Goal: Task Accomplishment & Management: Use online tool/utility

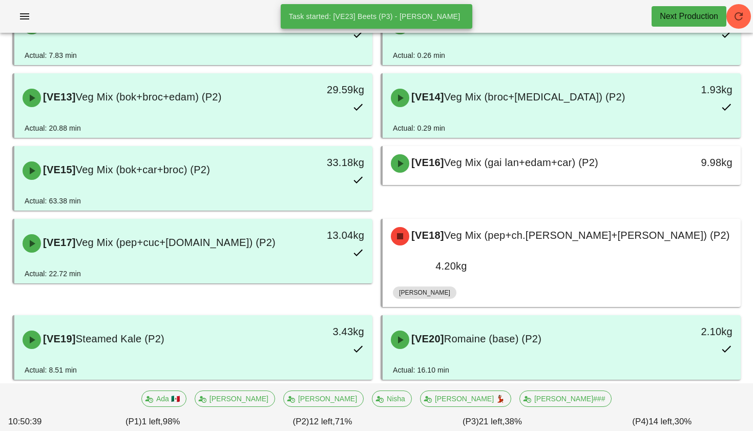
scroll to position [480, 0]
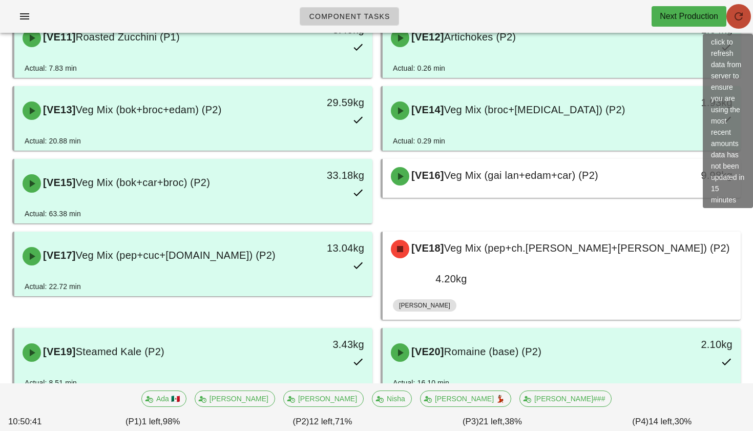
click at [749, 10] on span "button" at bounding box center [738, 16] width 25 height 12
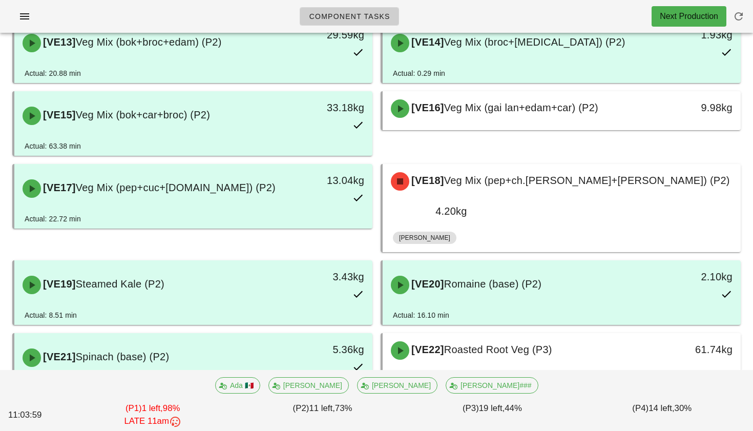
scroll to position [546, 0]
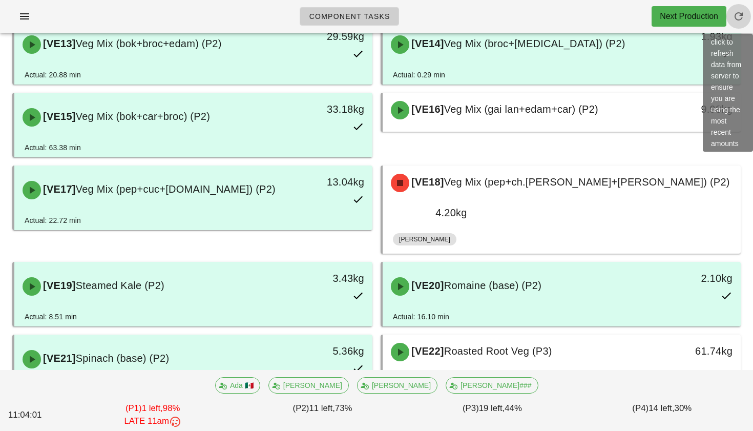
click at [745, 10] on button "button" at bounding box center [738, 16] width 25 height 25
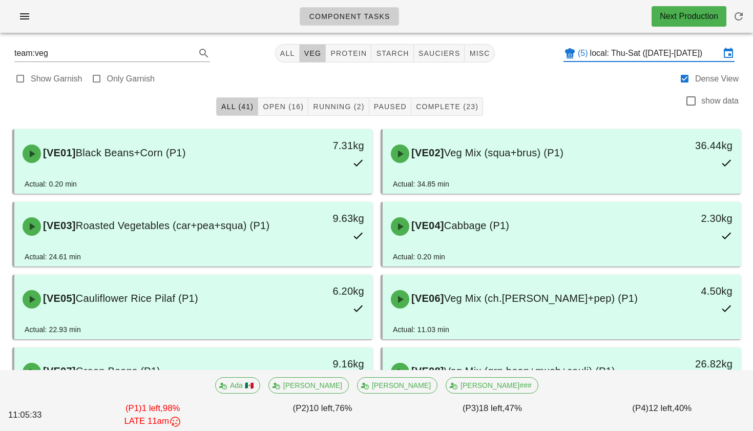
click at [600, 48] on input "local: Thu-Sat (Sep 25-Sep 27)" at bounding box center [655, 53] width 130 height 16
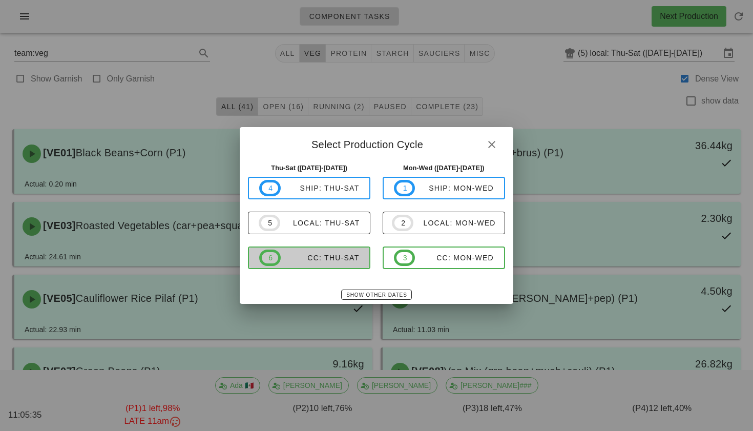
click at [335, 252] on span "6 CC: Thu-Sat" at bounding box center [309, 257] width 100 height 16
type input "CC: Thu-Sat (Sep 25-Sep 27)"
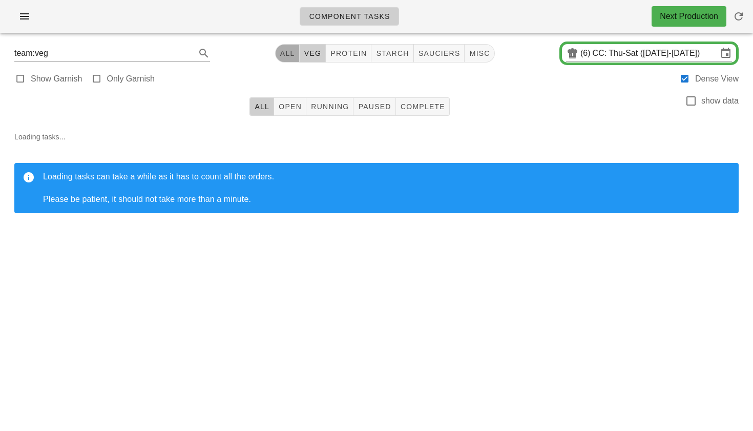
click at [290, 53] on span "All" at bounding box center [287, 53] width 15 height 8
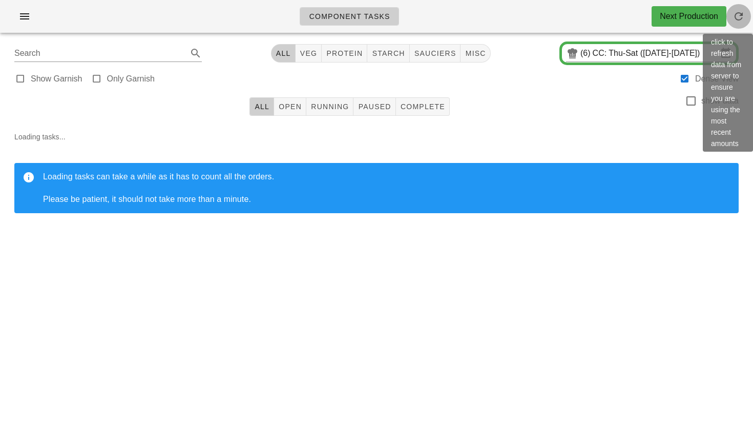
click at [738, 9] on button "button" at bounding box center [738, 16] width 25 height 25
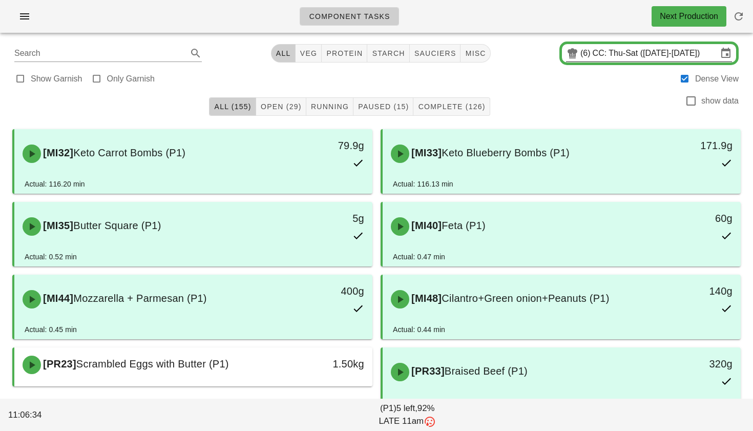
click at [628, 52] on input "CC: Thu-Sat ([DATE]-[DATE])" at bounding box center [655, 53] width 125 height 16
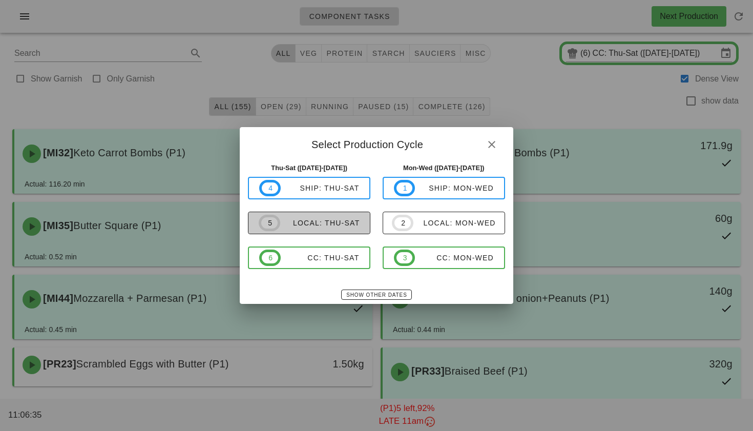
click at [332, 222] on div "local: Thu-Sat" at bounding box center [320, 223] width 80 height 8
type input "local: Thu-Sat ([DATE]-[DATE])"
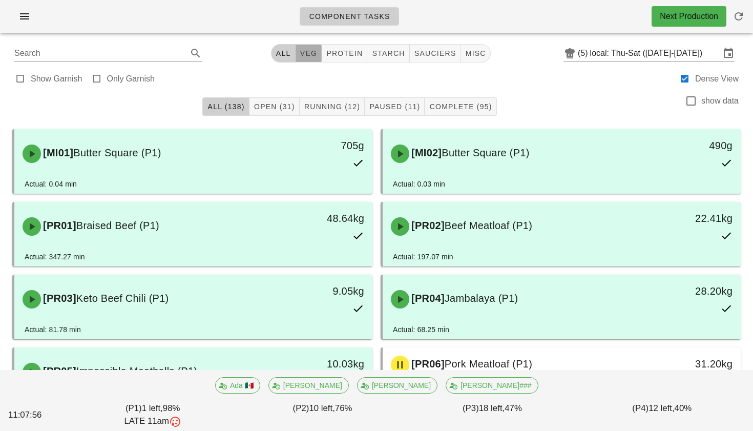
click at [300, 56] on span "veg" at bounding box center [309, 53] width 18 height 8
type input "team:veg"
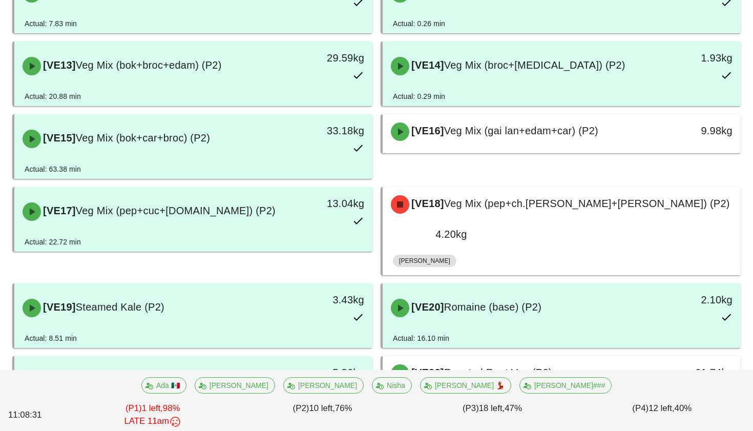
scroll to position [528, 0]
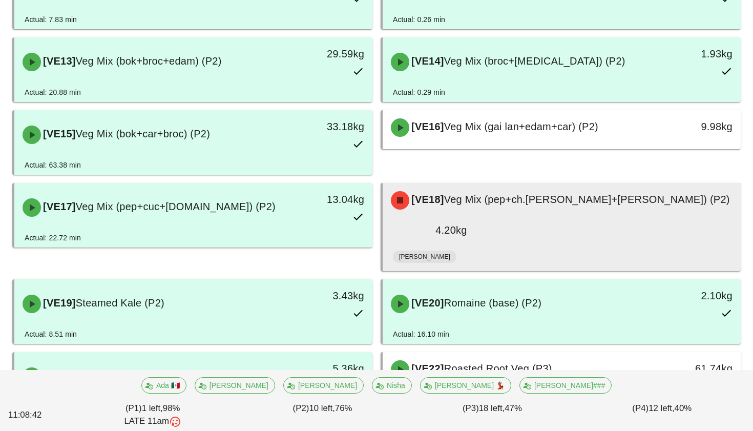
click at [460, 210] on div "[VE18] Veg Mix (pep+ch.tom+cuc) (P2)" at bounding box center [562, 200] width 354 height 31
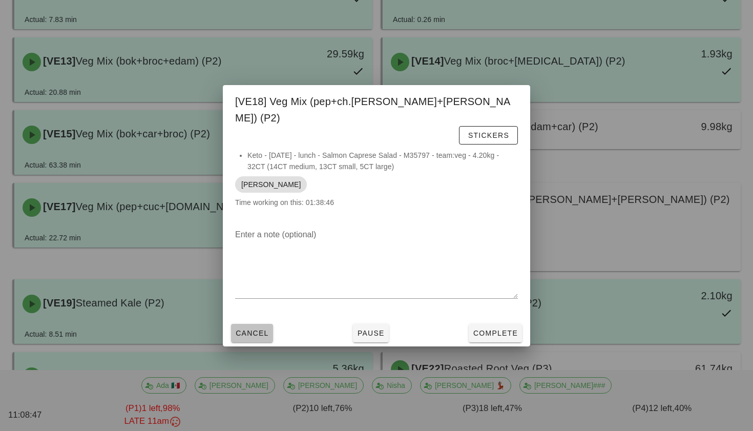
click at [262, 329] on span "Cancel" at bounding box center [252, 333] width 34 height 8
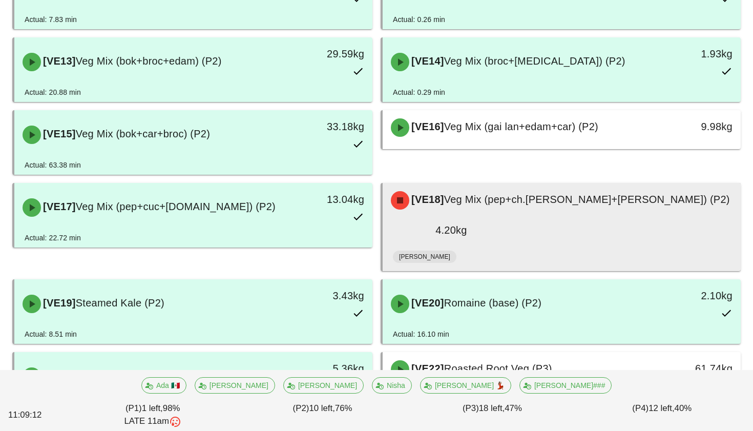
click at [546, 246] on div "Arturo" at bounding box center [562, 258] width 338 height 25
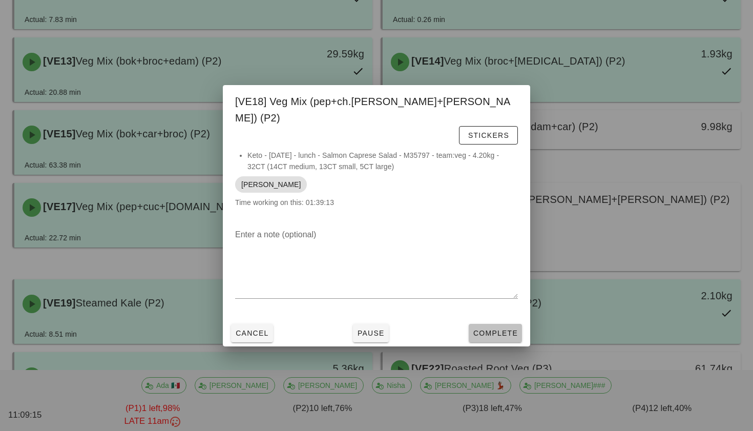
click at [485, 329] on span "Complete" at bounding box center [495, 333] width 45 height 8
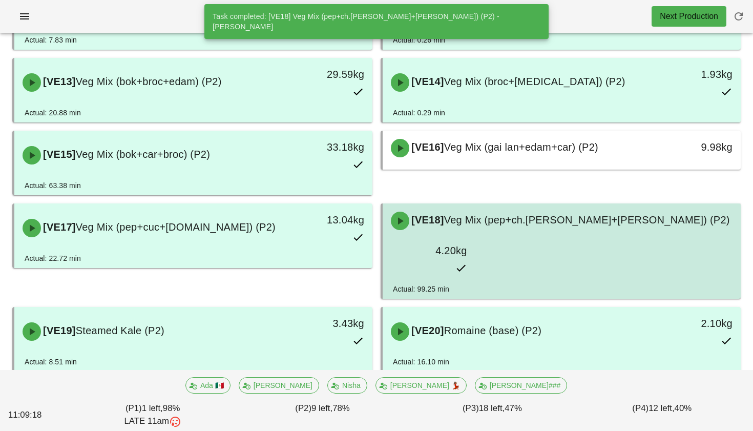
scroll to position [505, 0]
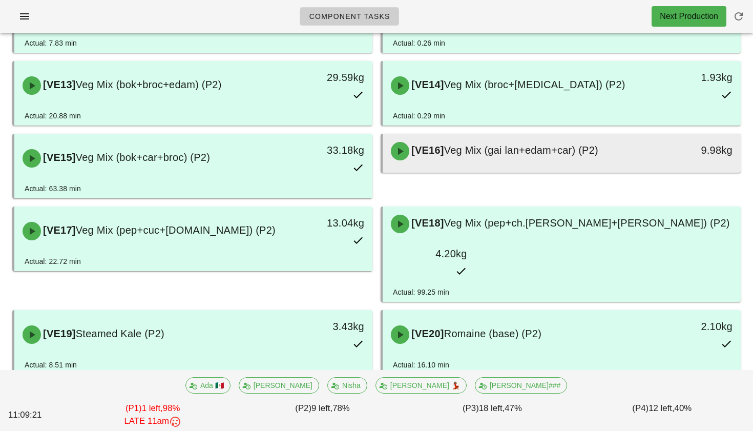
click at [573, 161] on div "[VE16] Veg Mix (gai lan+edam+car) (P2)" at bounding box center [517, 151] width 265 height 31
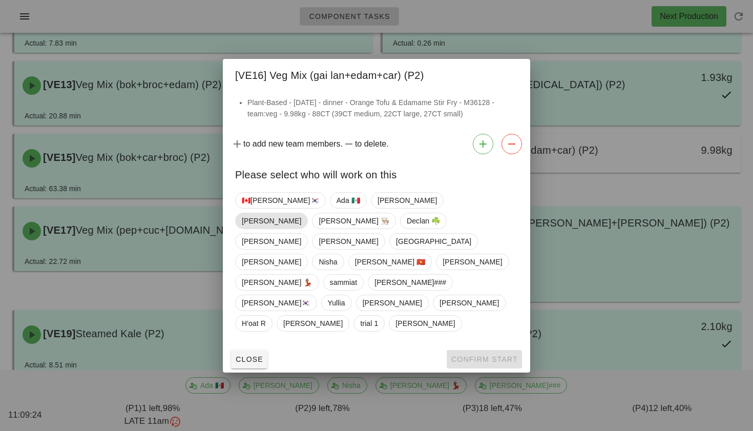
click at [301, 228] on span "Arturo" at bounding box center [271, 220] width 59 height 15
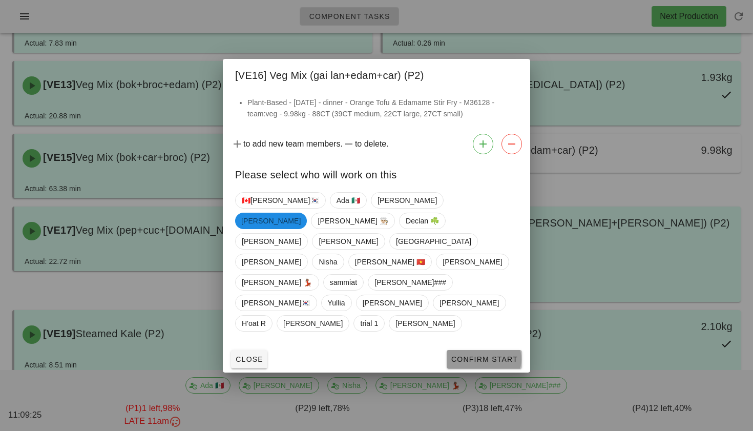
click at [466, 355] on span "Confirm Start" at bounding box center [484, 359] width 67 height 8
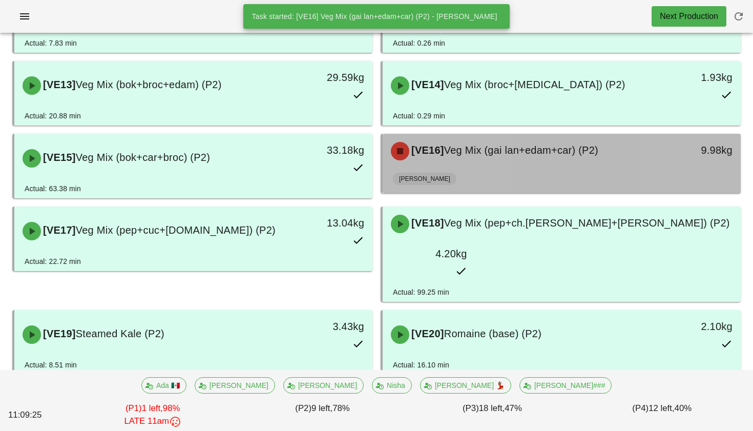
click at [522, 147] on span "Veg Mix (gai lan+edam+car) (P2)" at bounding box center [521, 149] width 154 height 11
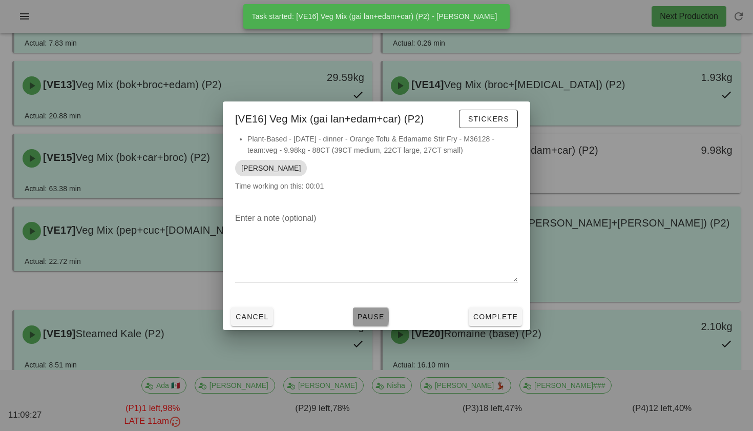
click at [371, 310] on button "Pause" at bounding box center [371, 316] width 36 height 18
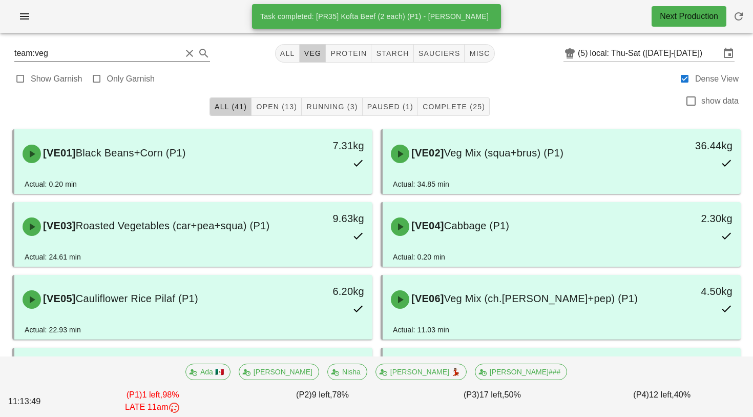
click at [183, 52] on button "Clear Search" at bounding box center [189, 53] width 12 height 12
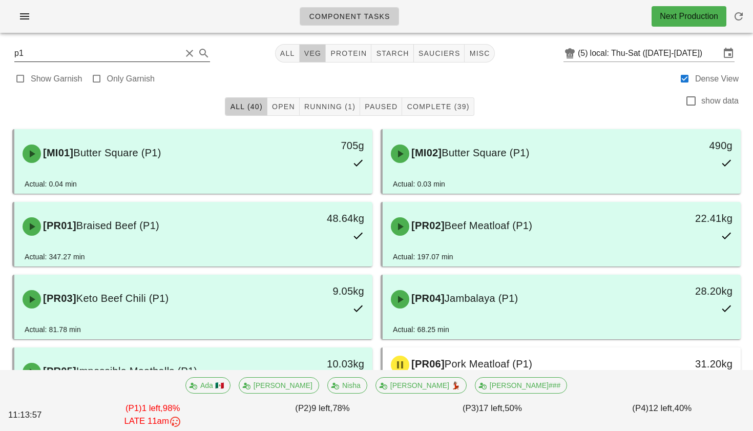
click at [308, 54] on span "veg" at bounding box center [313, 53] width 18 height 8
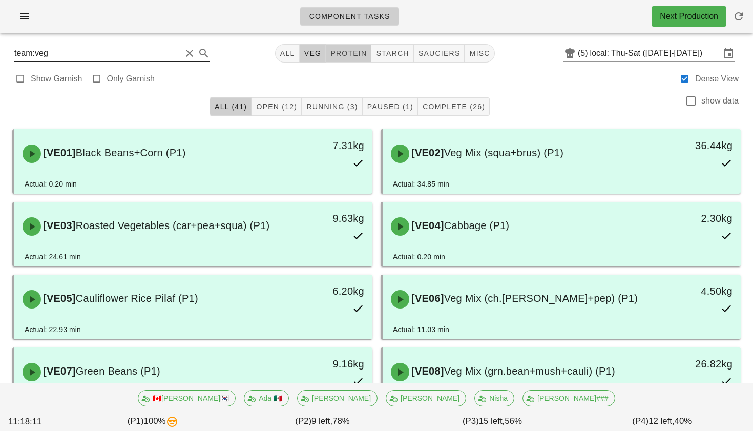
click at [346, 49] on span "protein" at bounding box center [348, 53] width 37 height 8
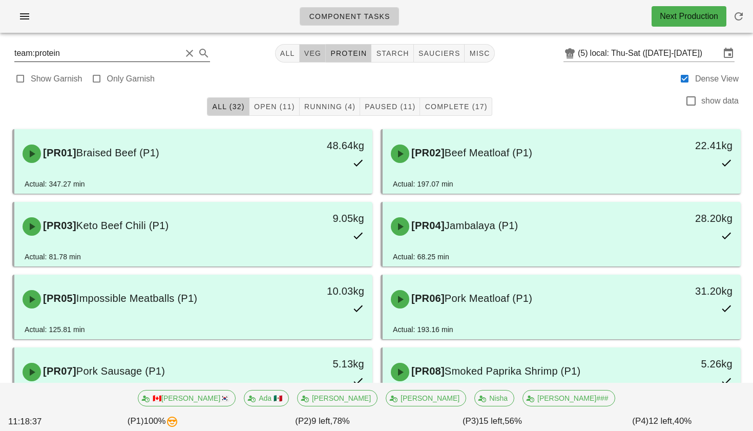
click at [308, 47] on button "veg" at bounding box center [313, 53] width 27 height 18
type input "team:veg"
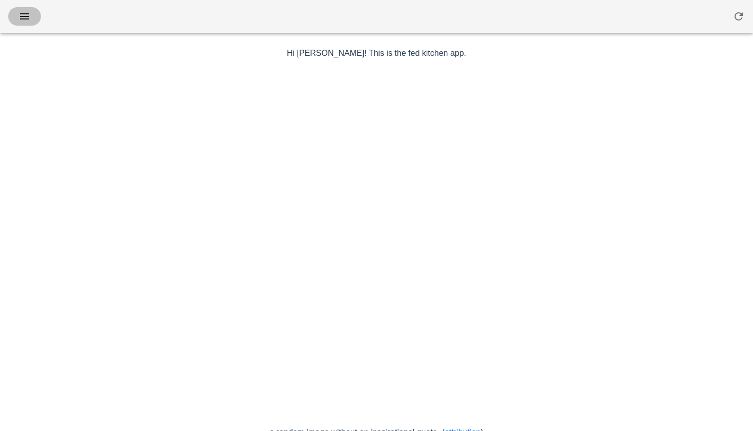
click at [27, 17] on icon "button" at bounding box center [24, 16] width 12 height 12
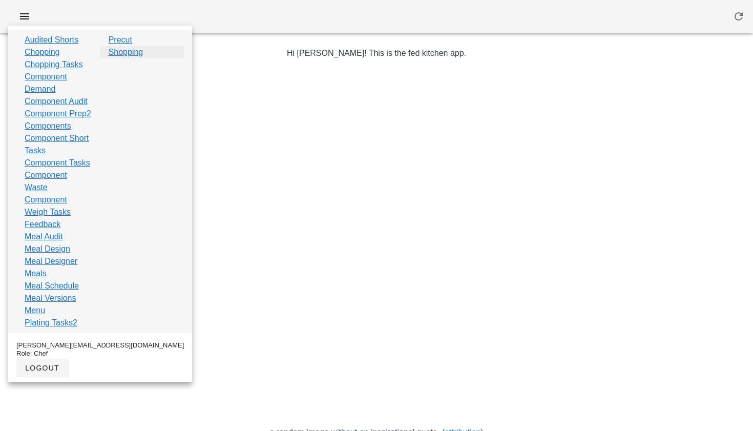
click at [117, 51] on link "Shopping" at bounding box center [126, 52] width 35 height 12
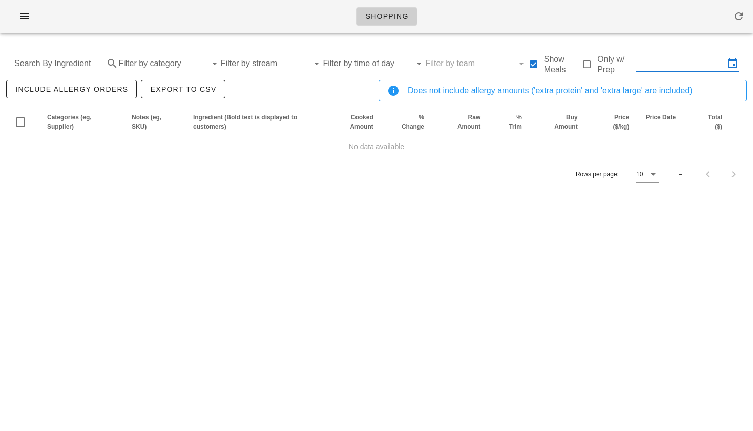
click at [660, 59] on input "text" at bounding box center [680, 63] width 88 height 16
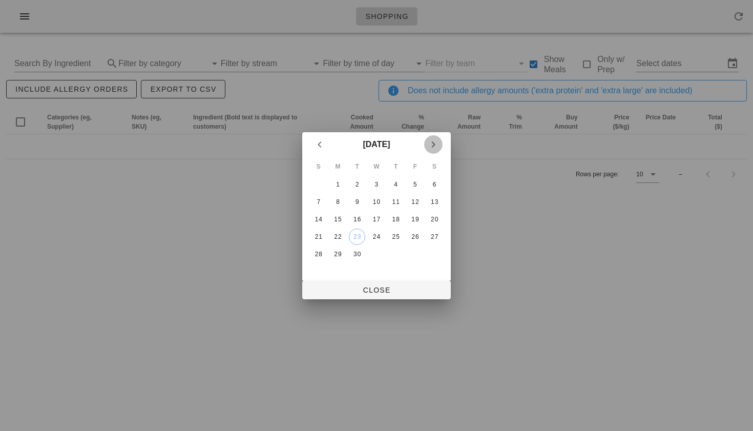
click at [433, 144] on icon "Next month" at bounding box center [433, 144] width 12 height 12
click at [377, 183] on div "1" at bounding box center [376, 184] width 16 height 7
click at [320, 148] on icon "Previous month" at bounding box center [320, 144] width 12 height 12
click at [338, 251] on div "29" at bounding box center [338, 254] width 16 height 7
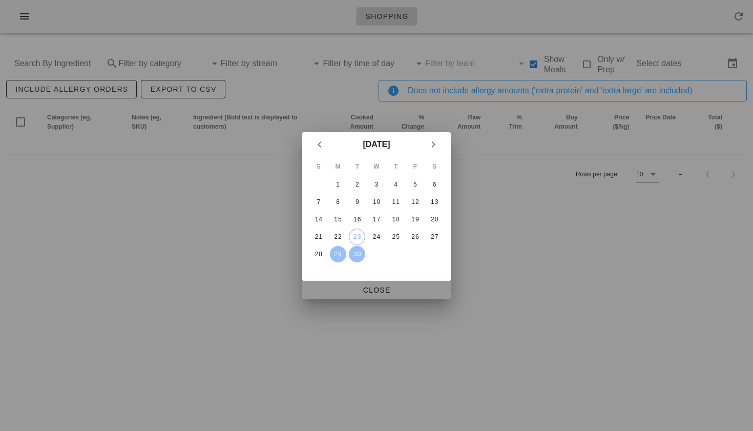
click at [380, 288] on span "Close" at bounding box center [376, 290] width 132 height 8
type input "[DATE] - [DATE]"
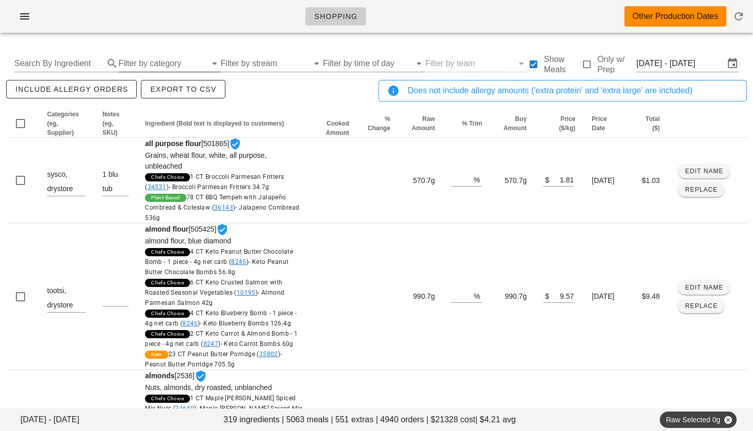
click at [135, 62] on input "Filter by category" at bounding box center [162, 63] width 88 height 16
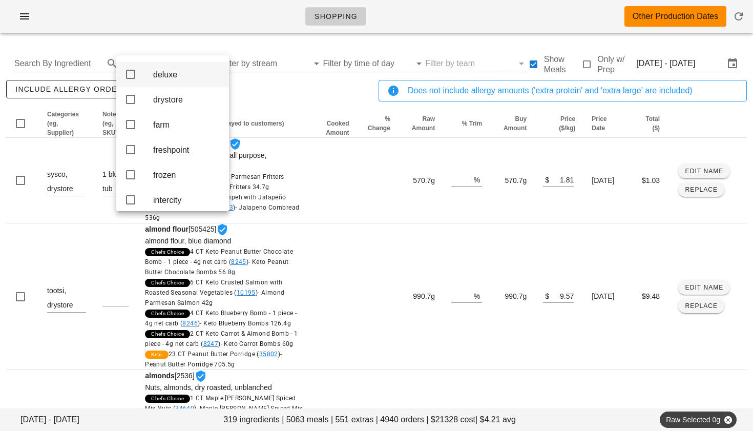
scroll to position [110, 0]
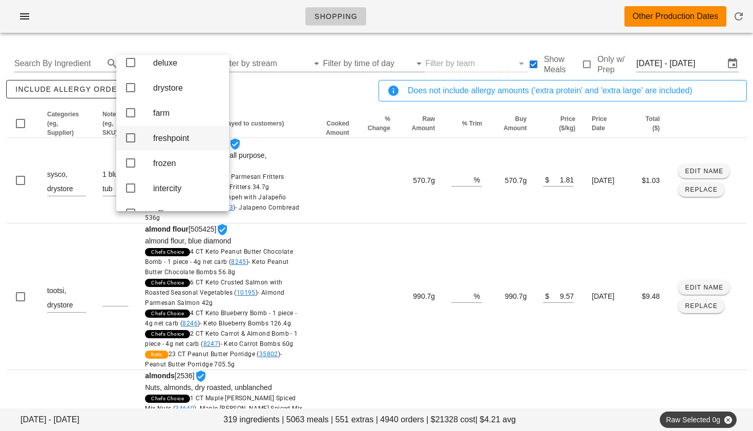
click at [133, 144] on icon at bounding box center [130, 138] width 12 height 12
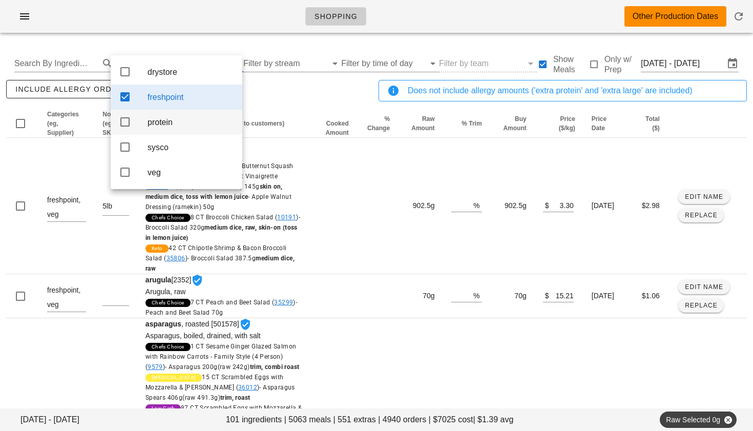
scroll to position [0, 0]
click at [266, 101] on div "include allergy orders Export to CSV" at bounding box center [190, 95] width 372 height 34
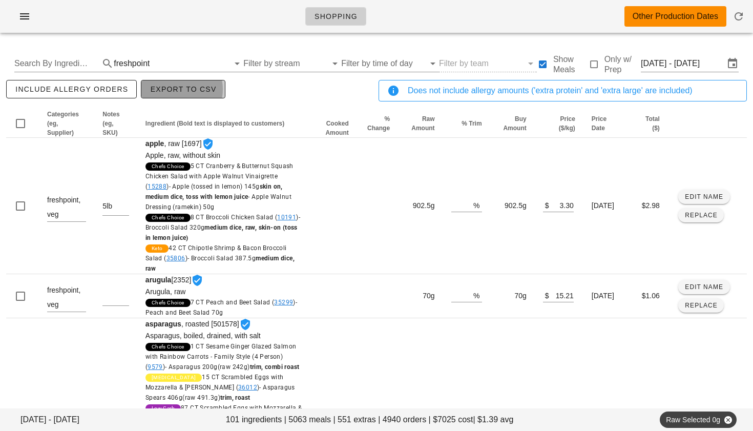
click at [200, 92] on span "Export to CSV" at bounding box center [183, 89] width 67 height 8
click at [204, 97] on button "Export to CSV" at bounding box center [183, 89] width 84 height 18
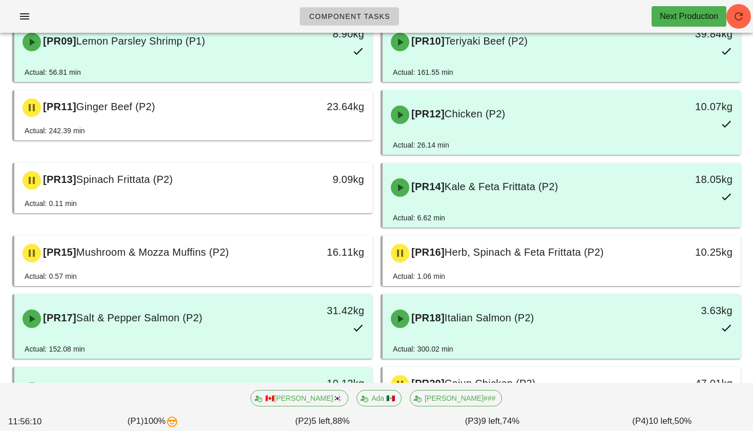
scroll to position [397, 0]
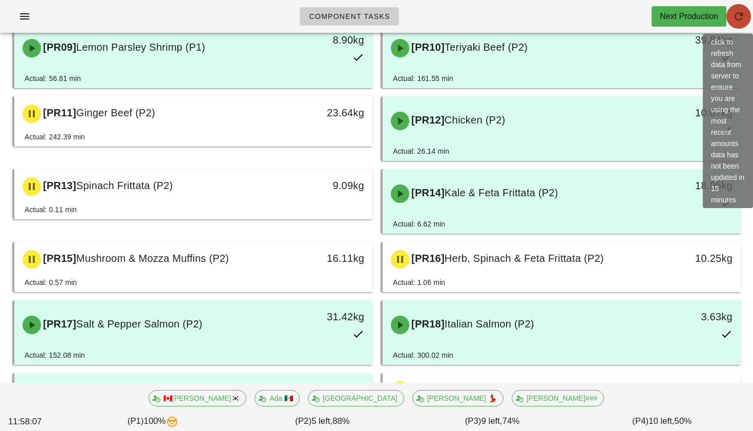
click at [745, 13] on span "button" at bounding box center [738, 16] width 25 height 12
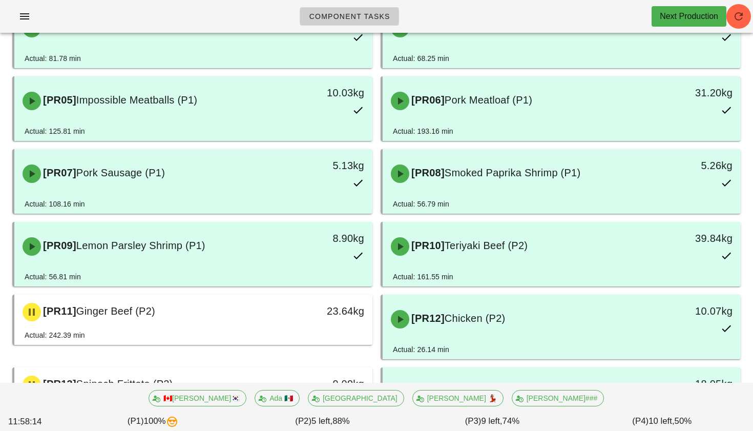
scroll to position [0, 0]
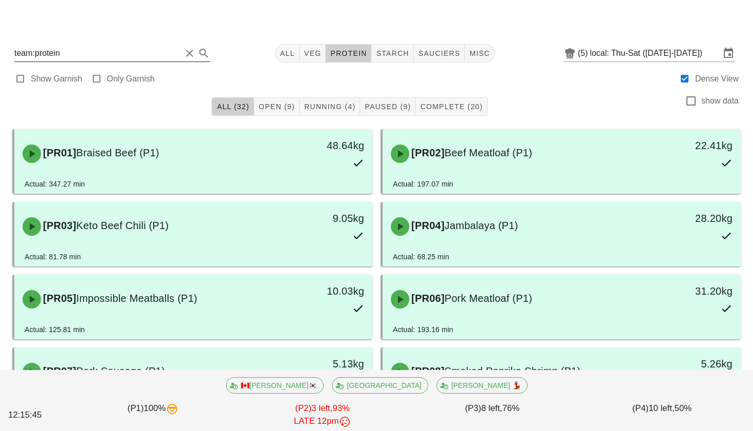
click at [183, 54] on button "Clear Search" at bounding box center [189, 53] width 12 height 12
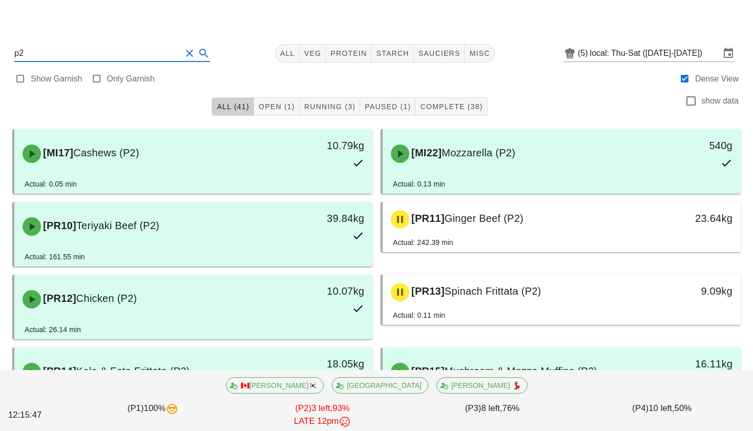
type input "p2"
